Goal: Information Seeking & Learning: Understand process/instructions

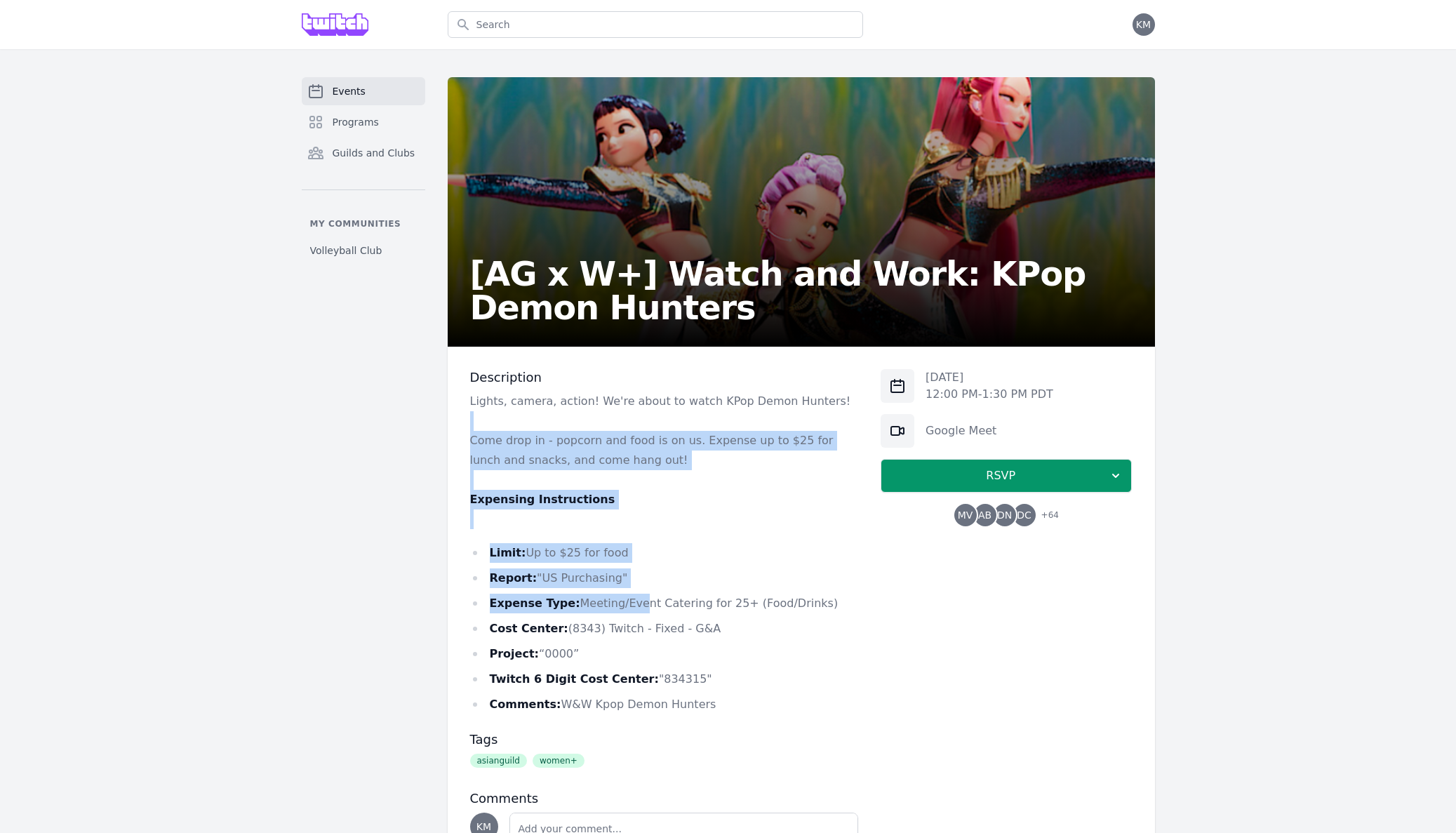
drag, startPoint x: 615, startPoint y: 414, endPoint x: 632, endPoint y: 600, distance: 186.8
click at [632, 600] on div "Lights, camera, action! We're about to watch KPop Demon Hunters! Come drop in -…" at bounding box center [665, 553] width 389 height 323
click at [763, 605] on li "Expense Type: Meeting/Event Catering for 25+ (Food/Drinks)" at bounding box center [665, 603] width 389 height 20
drag, startPoint x: 763, startPoint y: 605, endPoint x: 640, endPoint y: 442, distance: 204.2
click at [640, 442] on div "Lights, camera, action! We're about to watch KPop Demon Hunters! Come drop in -…" at bounding box center [665, 553] width 389 height 323
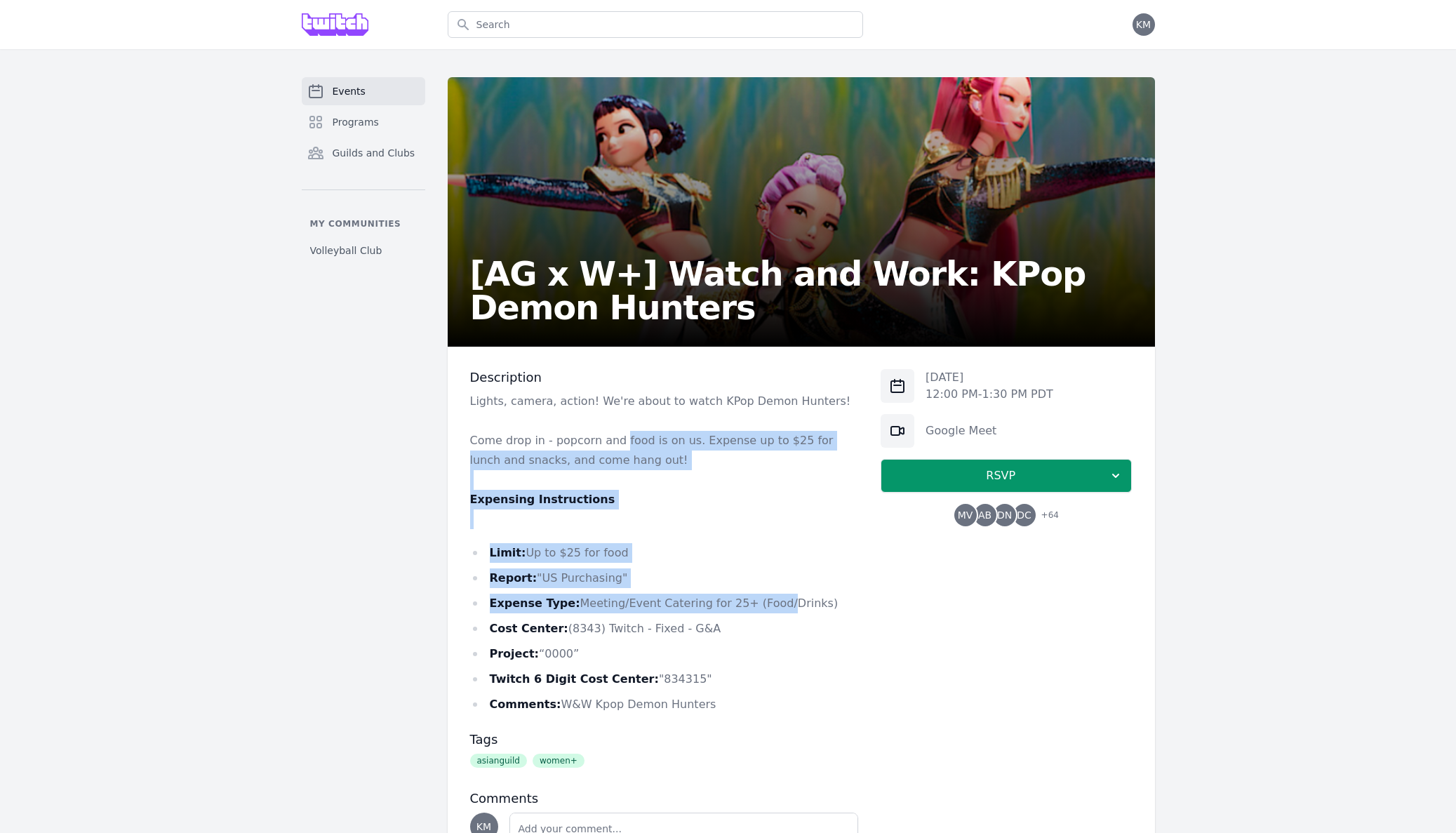
click at [640, 442] on p "Come drop in - popcorn and food is on us. Expense up to $25 for lunch and snack…" at bounding box center [665, 450] width 389 height 39
drag, startPoint x: 640, startPoint y: 442, endPoint x: 691, endPoint y: 636, distance: 200.6
click at [691, 636] on div "Lights, camera, action! We're about to watch KPop Demon Hunters! Come drop in -…" at bounding box center [665, 553] width 389 height 323
click at [691, 636] on li "Cost Center: (8343) Twitch - Fixed - G&A" at bounding box center [665, 629] width 389 height 20
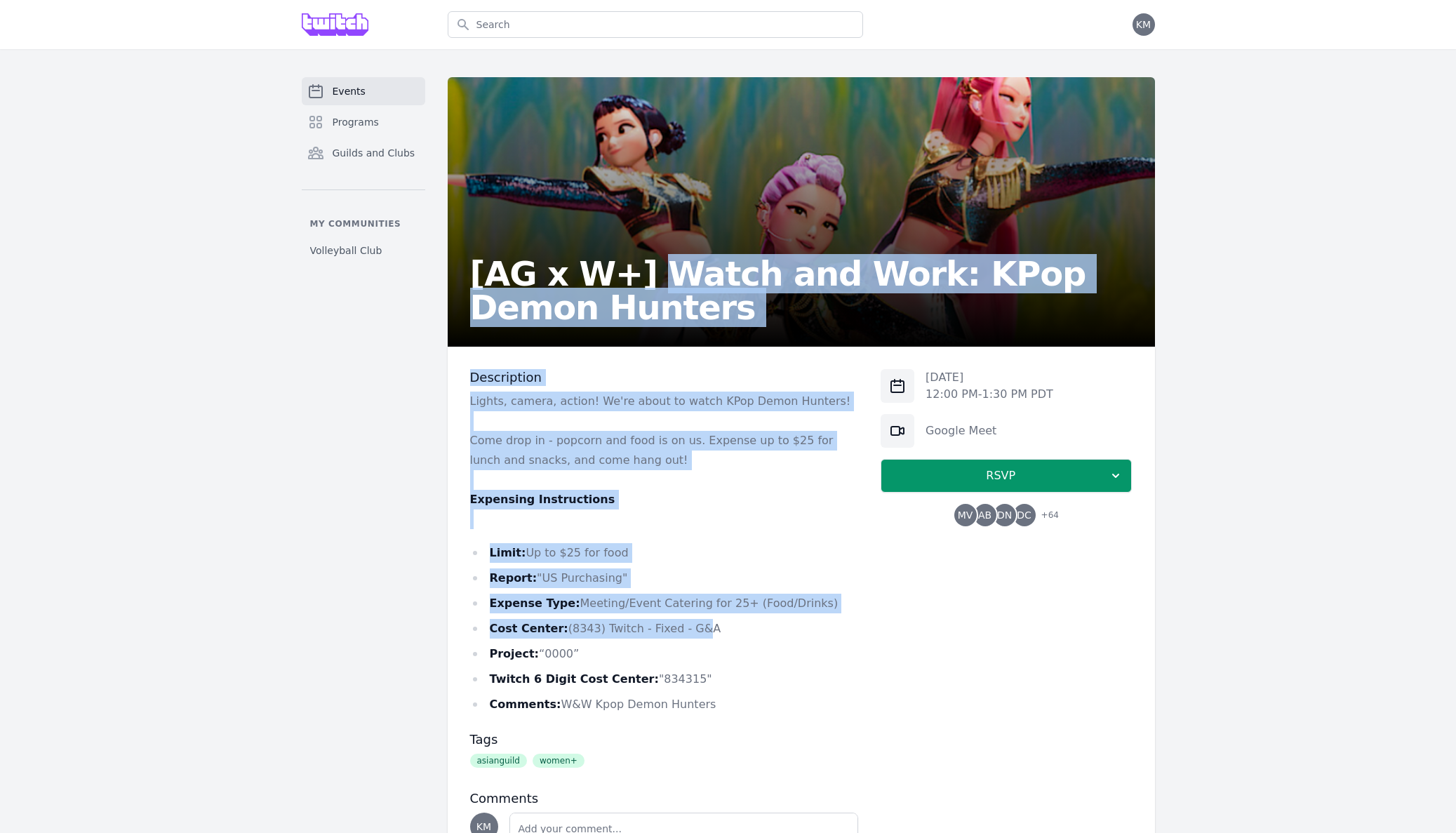
drag, startPoint x: 691, startPoint y: 636, endPoint x: 674, endPoint y: 253, distance: 383.4
click at [671, 276] on div "[AG x W+] Watch and Work: KPop Demon Hunters Description Lights, camera, action…" at bounding box center [801, 505] width 707 height 857
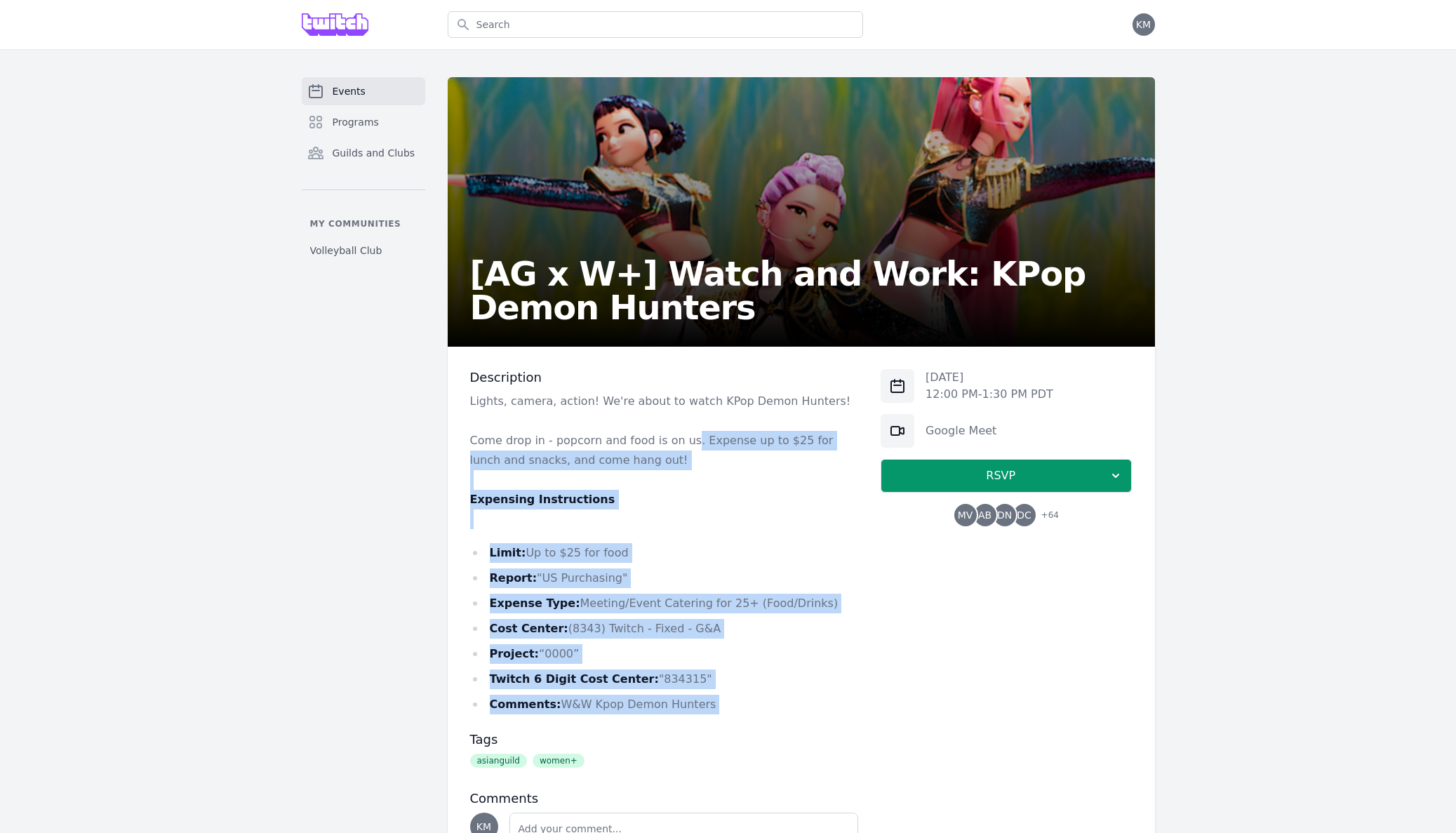
drag, startPoint x: 682, startPoint y: 440, endPoint x: 732, endPoint y: 726, distance: 290.3
click at [732, 726] on div "Description Lights, camera, action! We're about to watch KPop Demon Hunters! Co…" at bounding box center [665, 640] width 389 height 542
click at [847, 598] on li "Expense Type: Meeting/Event Catering for 25+ (Food/Drinks)" at bounding box center [665, 603] width 389 height 20
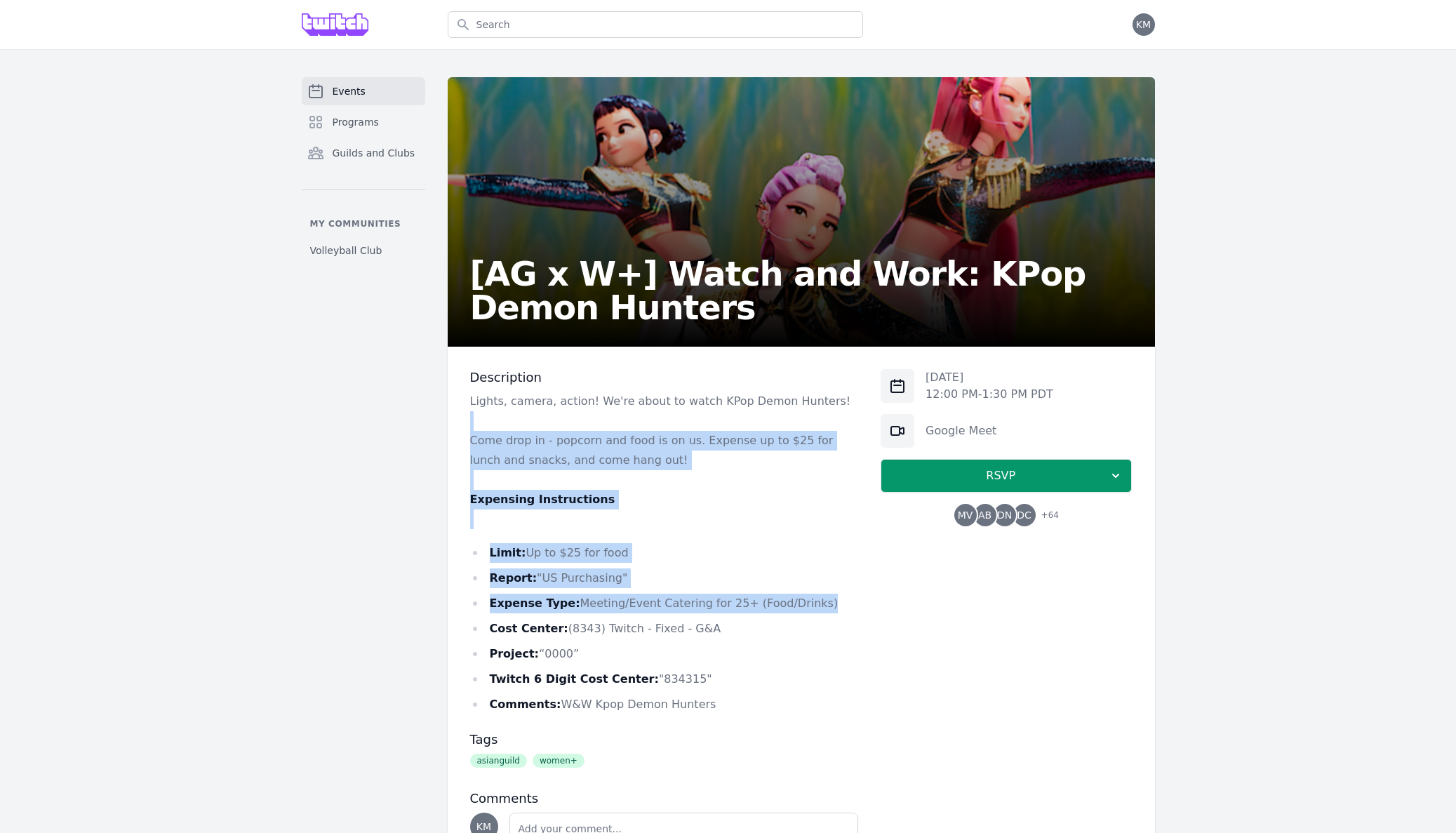
drag, startPoint x: 847, startPoint y: 598, endPoint x: 714, endPoint y: 414, distance: 227.0
click at [714, 414] on div "Lights, camera, action! We're about to watch KPop Demon Hunters! Come drop in -…" at bounding box center [665, 553] width 389 height 323
click at [714, 414] on p at bounding box center [665, 421] width 389 height 20
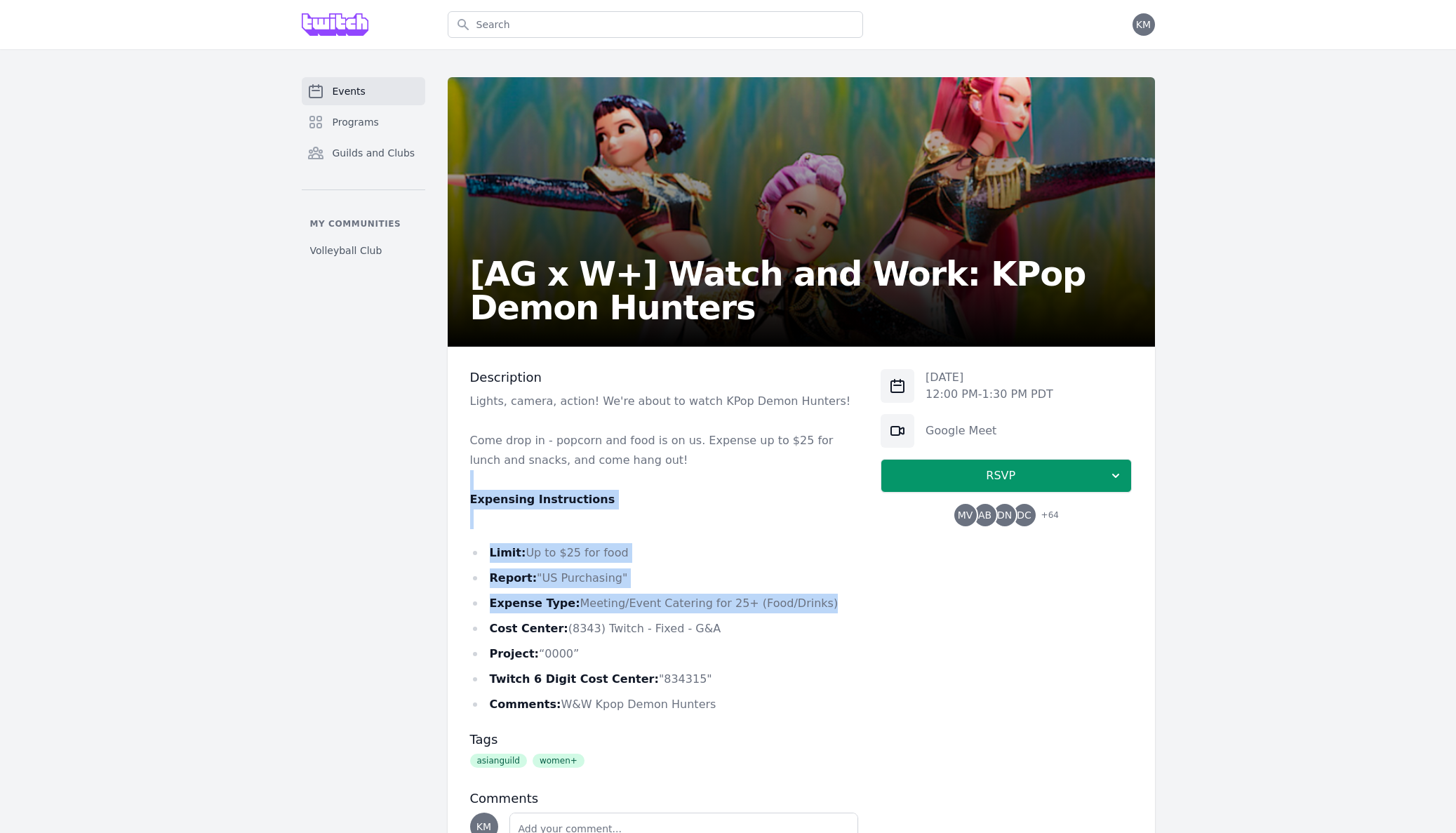
drag, startPoint x: 715, startPoint y: 487, endPoint x: 731, endPoint y: 614, distance: 128.0
click at [731, 614] on div "Lights, camera, action! We're about to watch KPop Demon Hunters! Come drop in -…" at bounding box center [665, 553] width 389 height 323
click at [911, 643] on div "[DATE] 12:00 PM - 1:30 PM PDT Google Meet RSVP MV AB DN DC + 64" at bounding box center [1006, 640] width 251 height 542
